Goal: Task Accomplishment & Management: Manage account settings

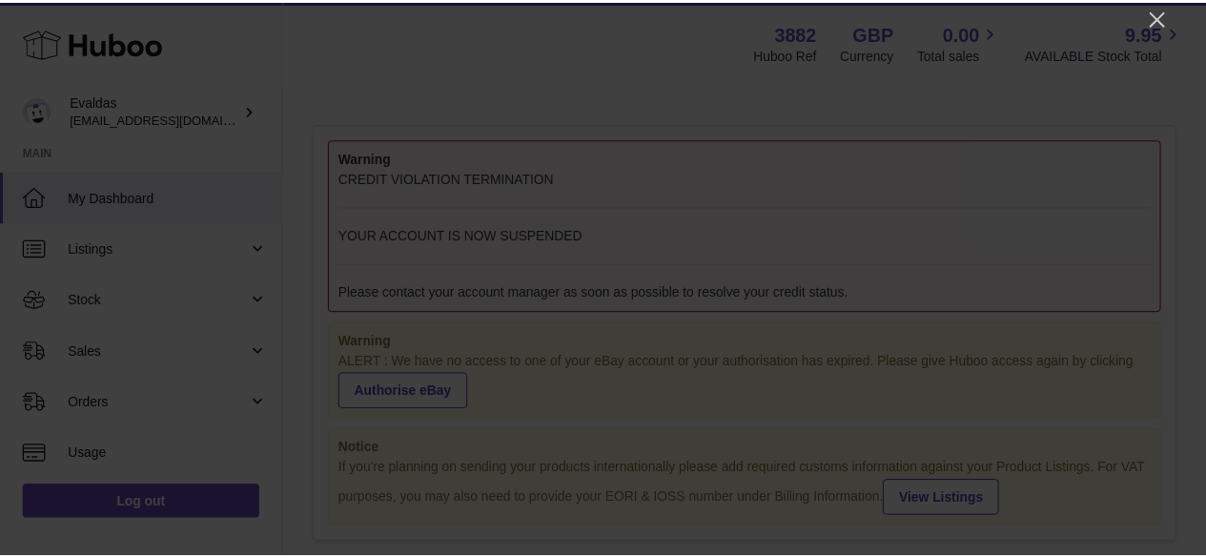
scroll to position [297, 425]
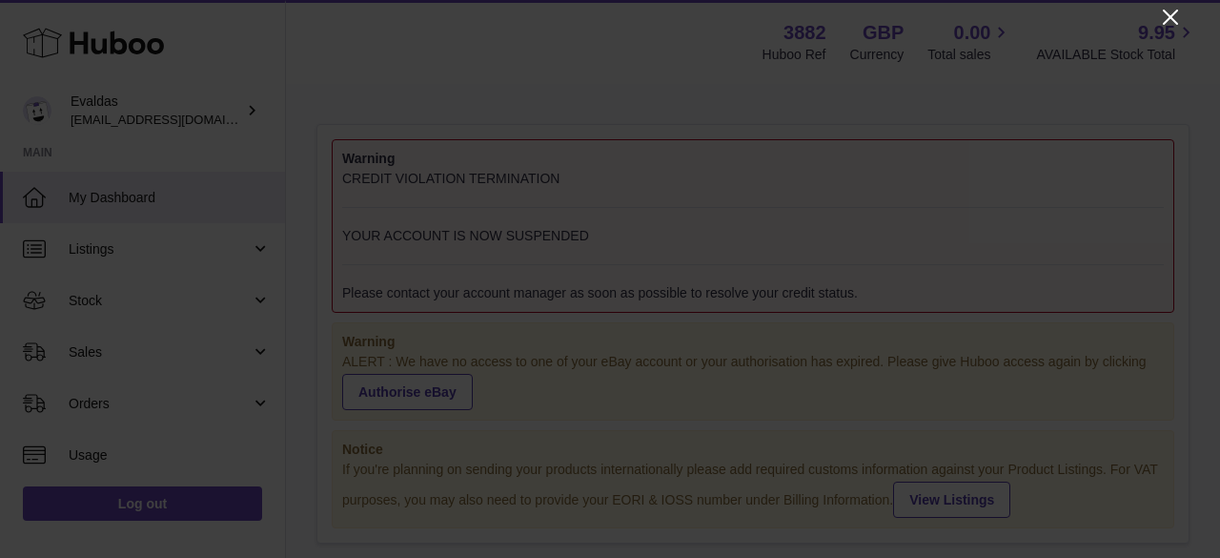
click at [1169, 12] on icon "Close" at bounding box center [1170, 17] width 23 height 23
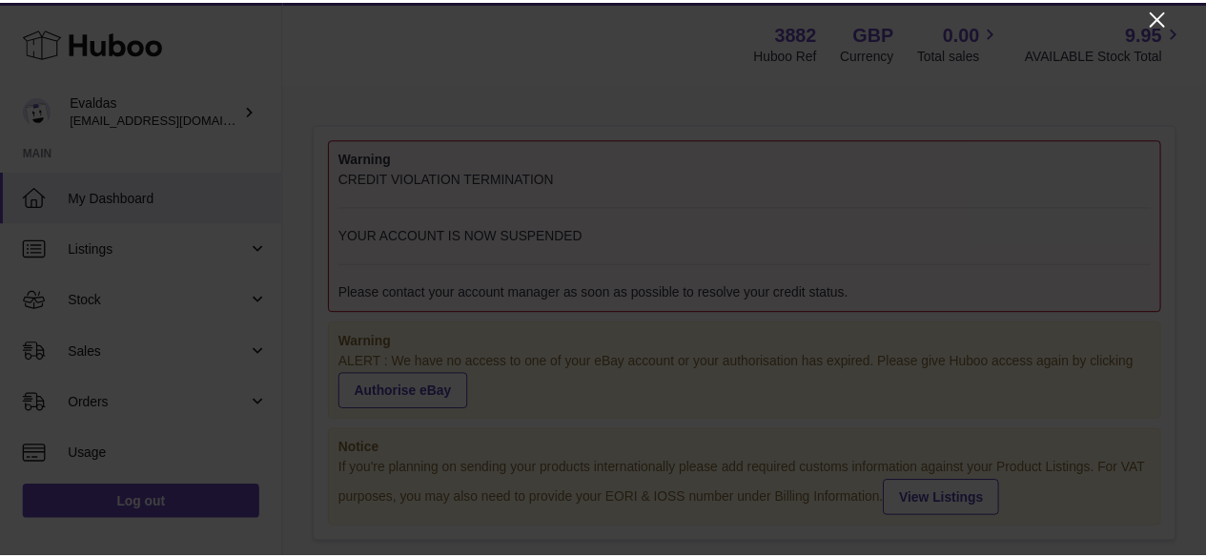
scroll to position [952739, 952617]
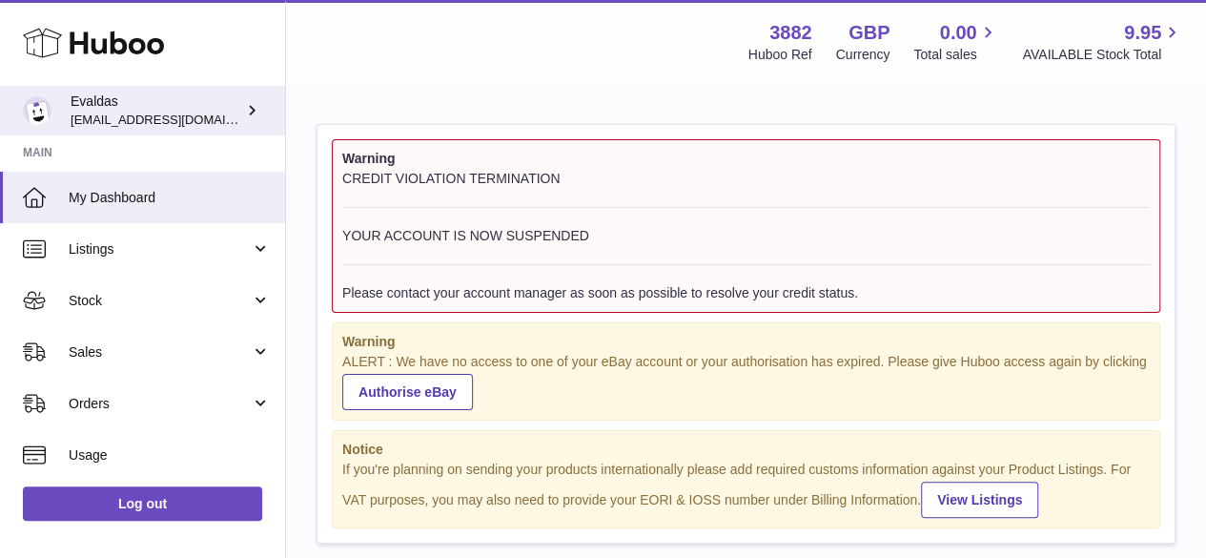
click at [139, 118] on span "[EMAIL_ADDRESS][DOMAIN_NAME]" at bounding box center [176, 119] width 210 height 15
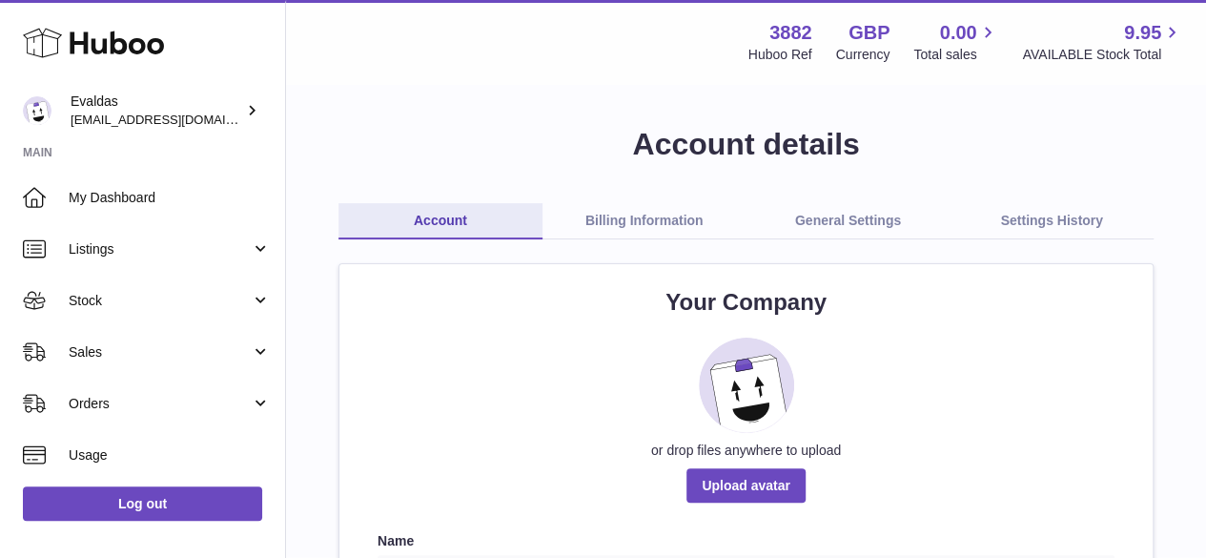
click at [599, 232] on link "Billing Information" at bounding box center [644, 221] width 204 height 36
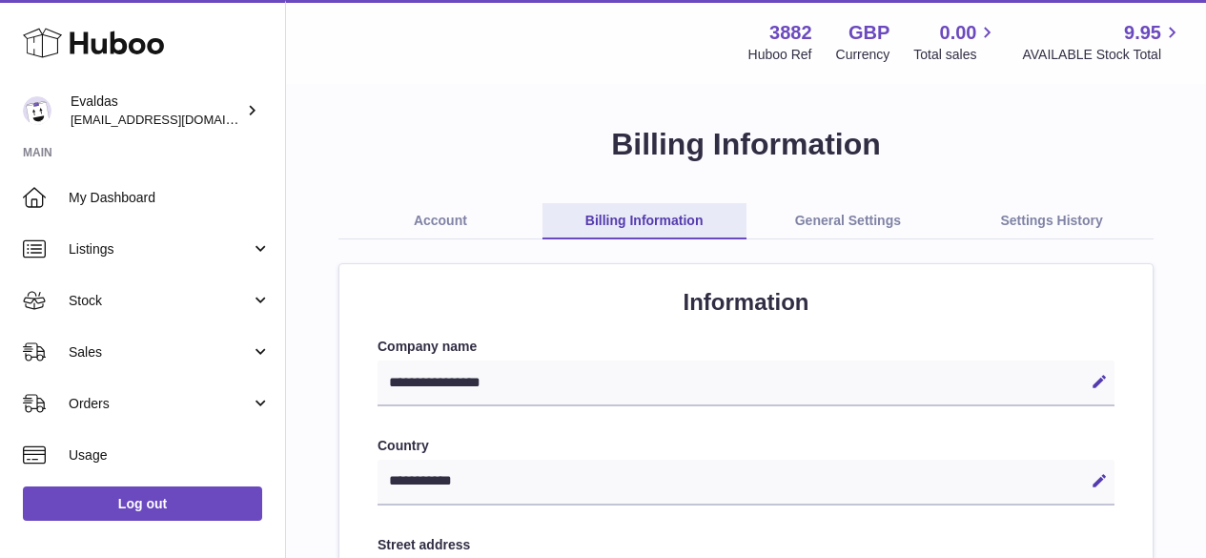
select select "**"
